Goal: Task Accomplishment & Management: Manage account settings

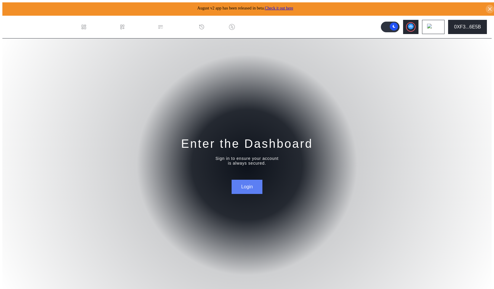
click at [241, 187] on button "Login" at bounding box center [246, 187] width 30 height 14
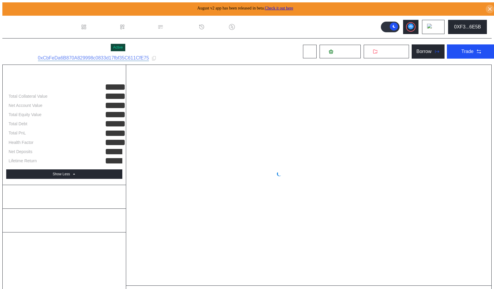
select select "*"
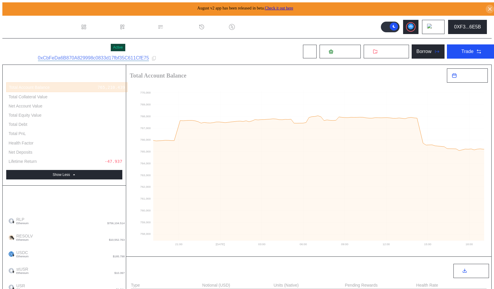
click at [77, 47] on div "[PERSON_NAME] Position" at bounding box center [57, 47] width 101 height 11
click at [108, 44] on div "[PERSON_NAME] Position Active" at bounding box center [81, 47] width 149 height 11
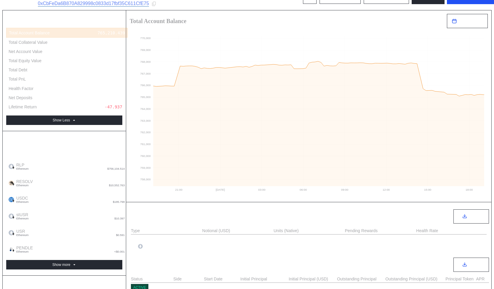
scroll to position [52, 0]
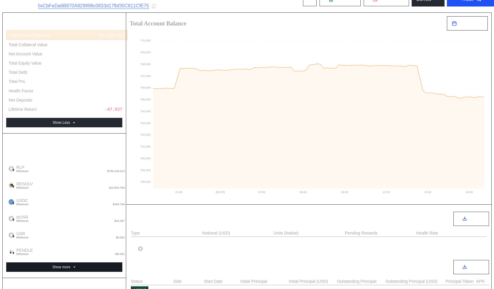
click at [86, 262] on button "Show more" at bounding box center [64, 266] width 116 height 9
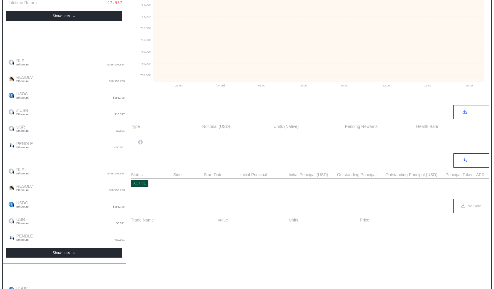
scroll to position [0, 0]
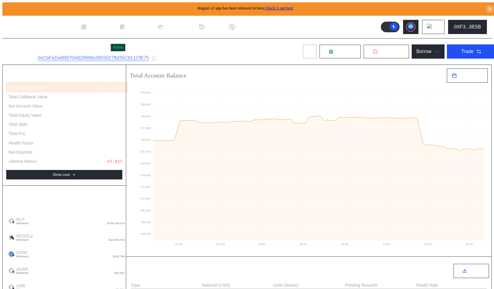
click at [303, 48] on button at bounding box center [310, 51] width 14 height 14
click at [303, 51] on button at bounding box center [310, 51] width 14 height 14
click at [307, 51] on icon at bounding box center [309, 51] width 5 height 5
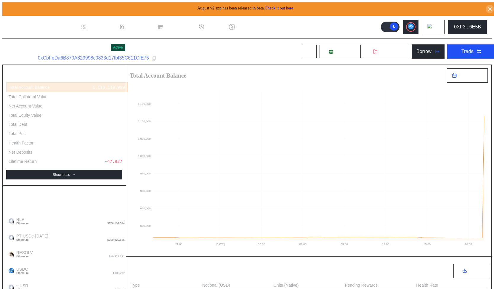
click at [387, 46] on button "Withdraw" at bounding box center [386, 51] width 46 height 14
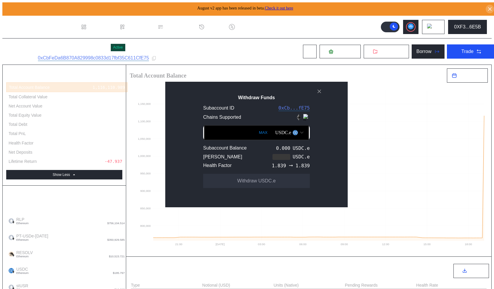
click at [295, 135] on img "Open menu for selecting token for payment" at bounding box center [297, 134] width 4 height 4
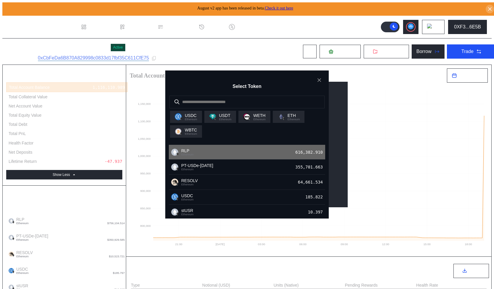
click at [270, 159] on div "RLP Ethereum 616,382.910" at bounding box center [247, 152] width 156 height 15
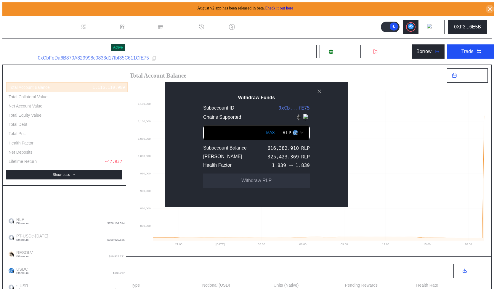
click at [207, 137] on input "Withdraw Funds" at bounding box center [256, 132] width 105 height 15
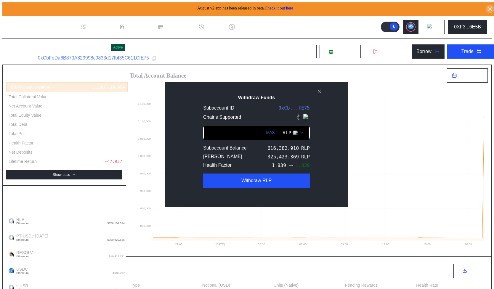
type input "******"
click at [251, 167] on div "Health Factor 1.839 1.839" at bounding box center [256, 166] width 107 height 9
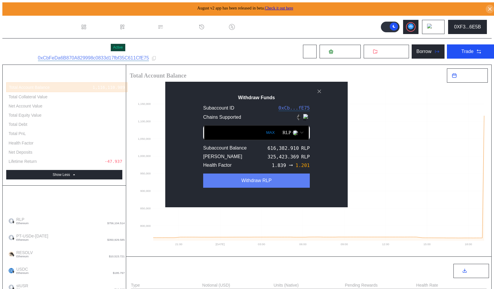
click at [254, 184] on button "Withdraw RLP" at bounding box center [256, 180] width 107 height 14
